Goal: Information Seeking & Learning: Learn about a topic

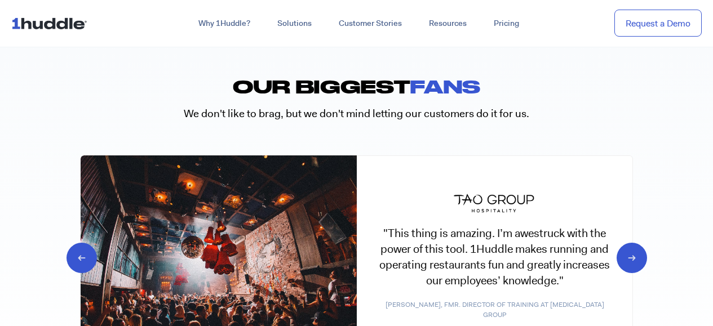
scroll to position [5335, 0]
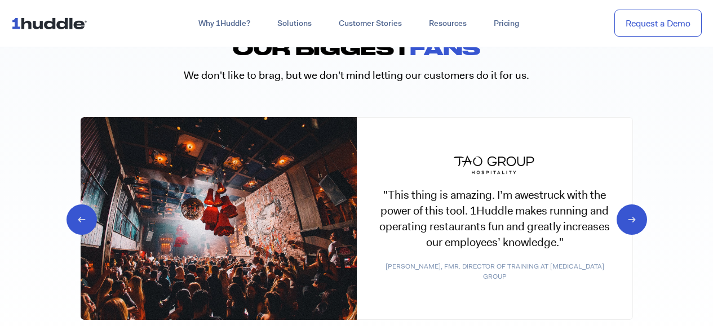
click at [90, 220] on icon "Previous slide" at bounding box center [91, 218] width 11 height 11
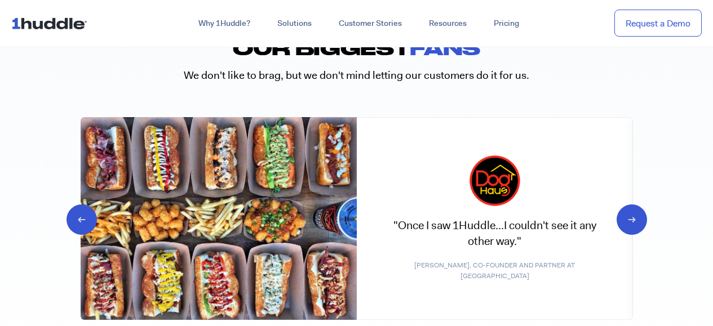
click at [90, 220] on icon "Previous slide" at bounding box center [91, 218] width 11 height 11
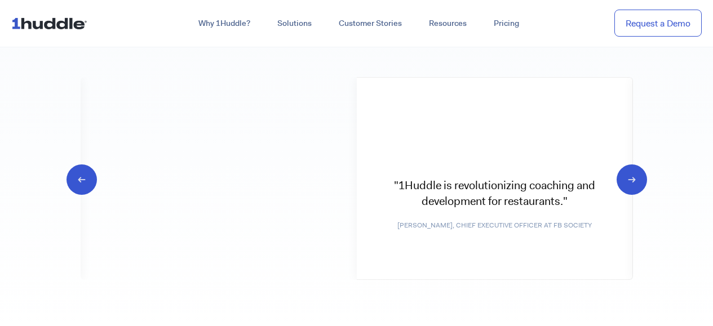
scroll to position [5372, 0]
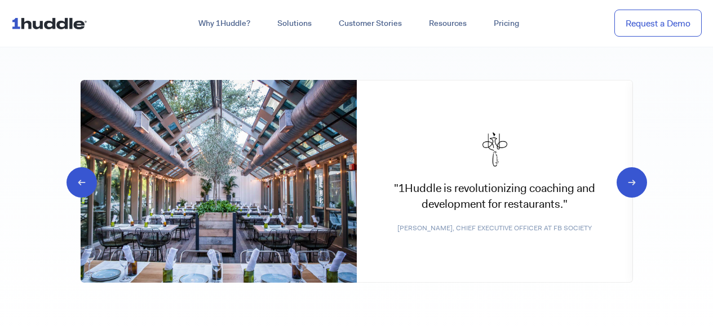
click at [86, 183] on icon "Previous slide" at bounding box center [91, 181] width 11 height 11
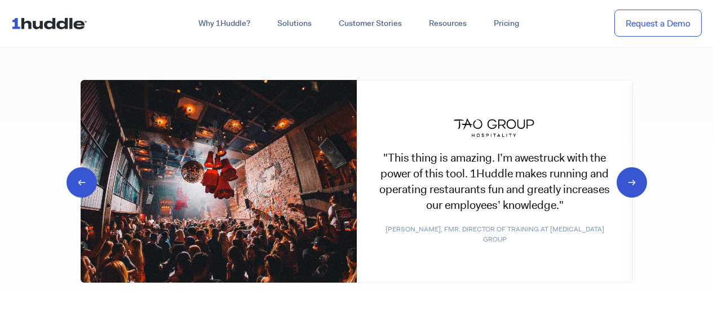
click at [86, 183] on icon "Previous slide" at bounding box center [91, 181] width 11 height 11
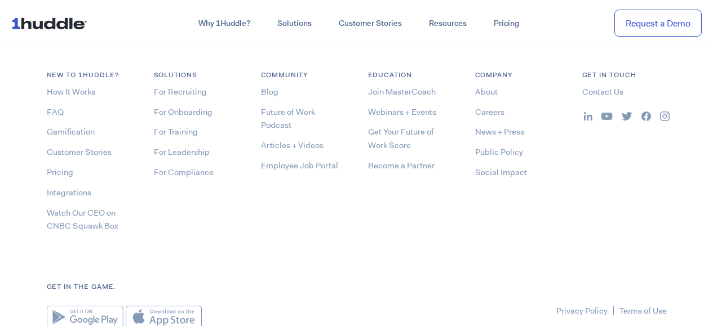
scroll to position [5955, 0]
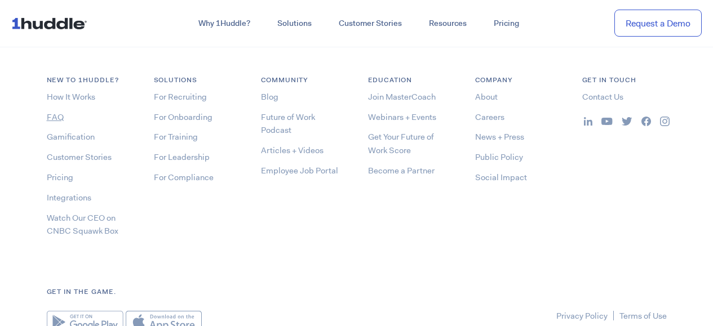
click at [52, 112] on link "FAQ" at bounding box center [55, 117] width 17 height 11
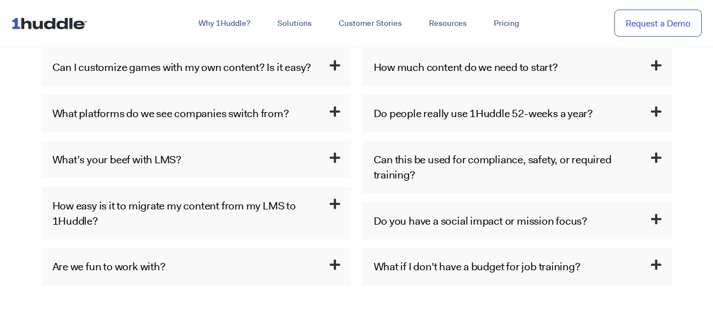
scroll to position [804, 0]
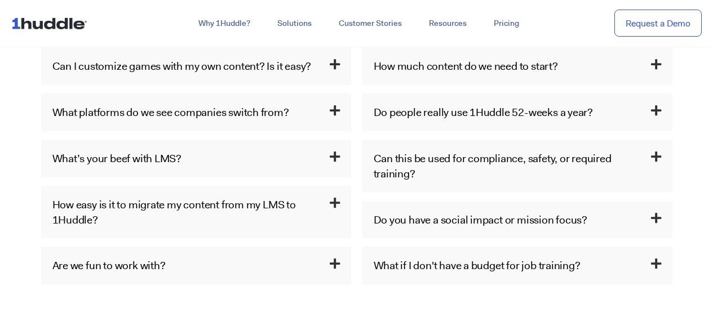
click at [284, 170] on h3 "What’s your beef with LMS?" at bounding box center [196, 159] width 310 height 38
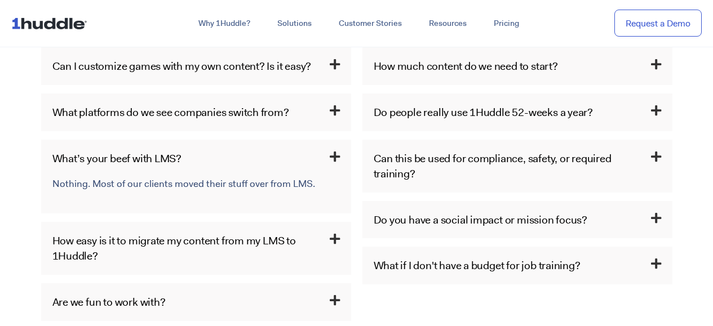
click at [309, 247] on h3 "How easy is it to migrate my content from my LMS to 1Huddle?" at bounding box center [196, 248] width 310 height 53
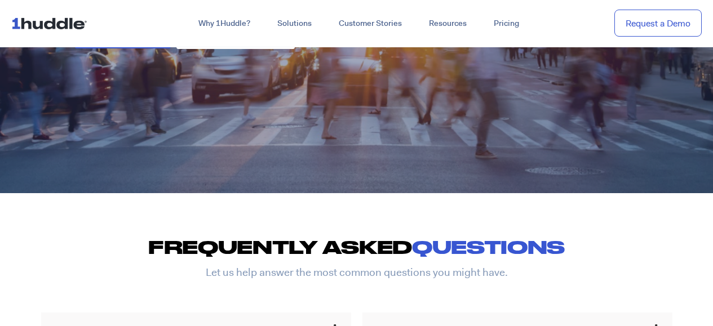
scroll to position [0, 0]
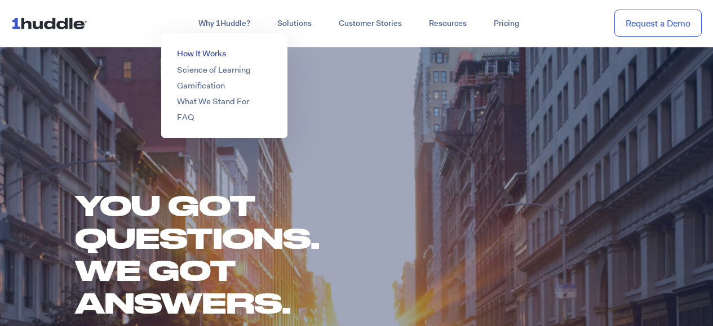
click at [214, 52] on link "How It Works" at bounding box center [201, 53] width 49 height 11
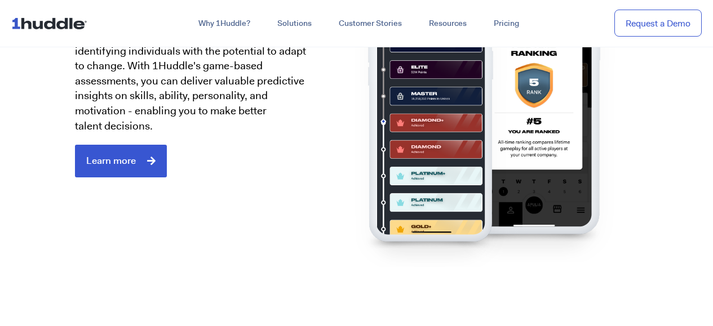
scroll to position [1476, 0]
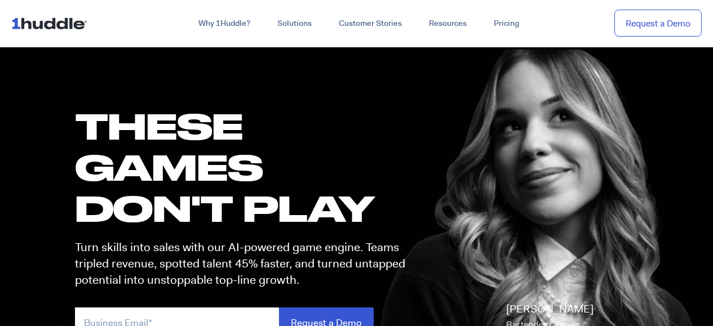
click at [86, 95] on div "these GAMES DON'T PLAY Turn skills into sales with our AI-powered game engine. …" at bounding box center [357, 236] width 586 height 310
click at [85, 25] on img at bounding box center [51, 22] width 81 height 21
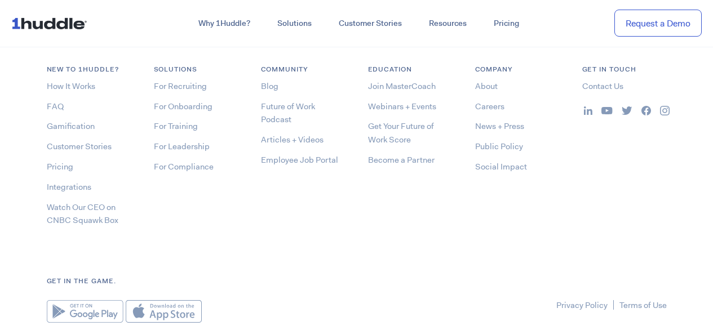
scroll to position [5980, 0]
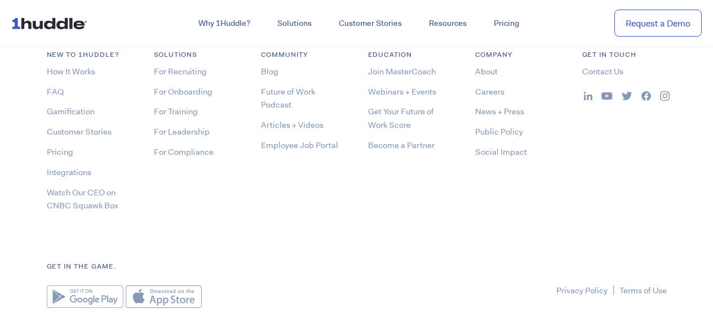
click at [155, 295] on img at bounding box center [164, 297] width 76 height 23
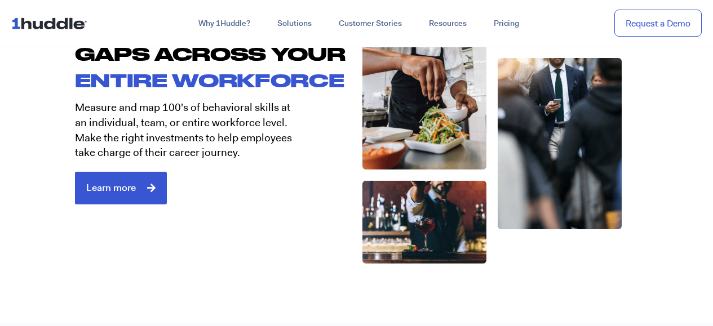
scroll to position [1844, 0]
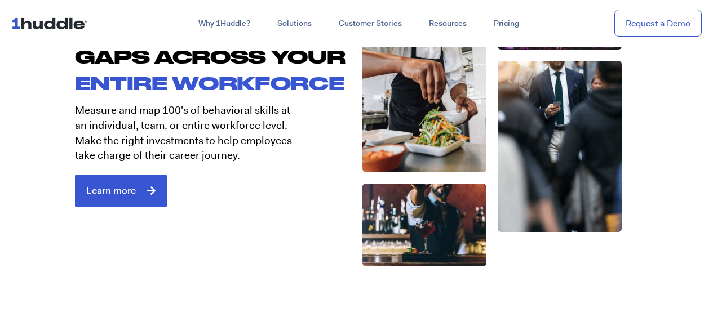
drag, startPoint x: 216, startPoint y: 59, endPoint x: 229, endPoint y: 50, distance: 16.3
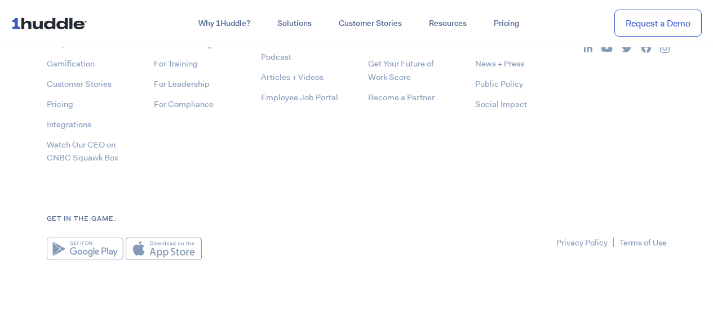
scroll to position [6029, 0]
click at [229, 50] on ul "For Recruiting For Onboarding For Training For Leadership For Compliance" at bounding box center [196, 63] width 85 height 94
